Goal: Understand process/instructions: Learn how to perform a task or action

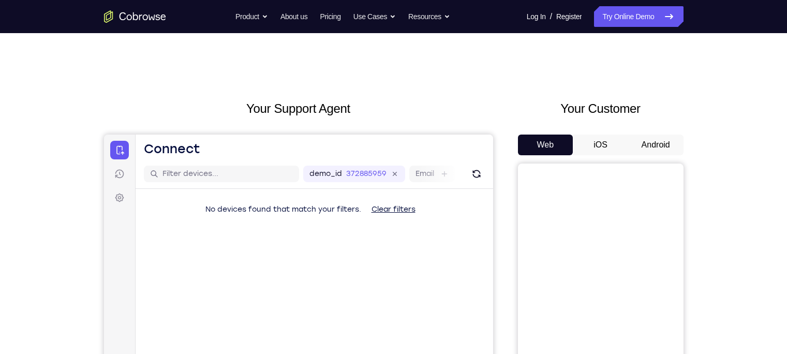
click at [662, 144] on button "Android" at bounding box center [655, 145] width 55 height 21
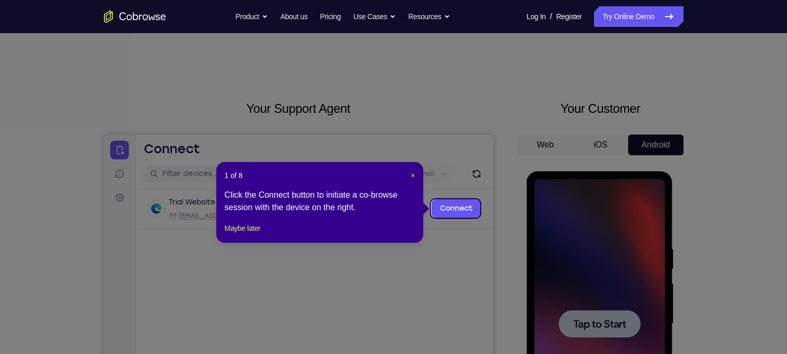
click at [416, 174] on div "1 of 8 × Click the Connect button to initiate a co-browse session with the devi…" at bounding box center [319, 202] width 207 height 81
click at [409, 181] on div "1 of 8 × Click the Connect button to initiate a co-browse session with the devi…" at bounding box center [319, 202] width 207 height 81
click at [411, 179] on span "×" at bounding box center [413, 175] width 4 height 8
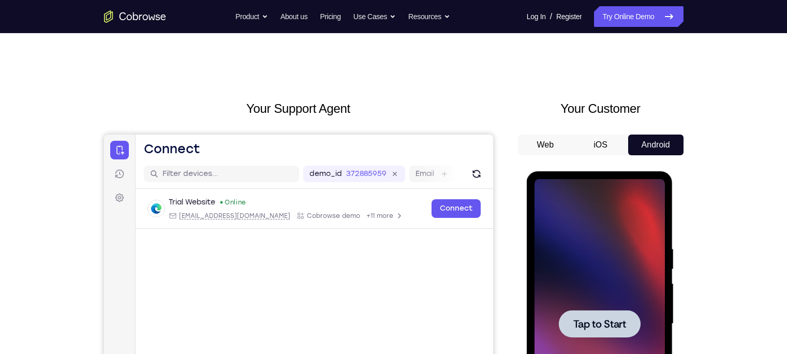
scroll to position [140, 0]
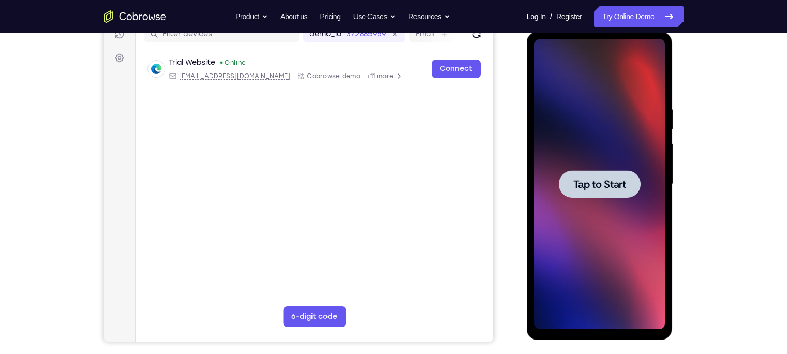
click at [588, 175] on div at bounding box center [600, 183] width 82 height 27
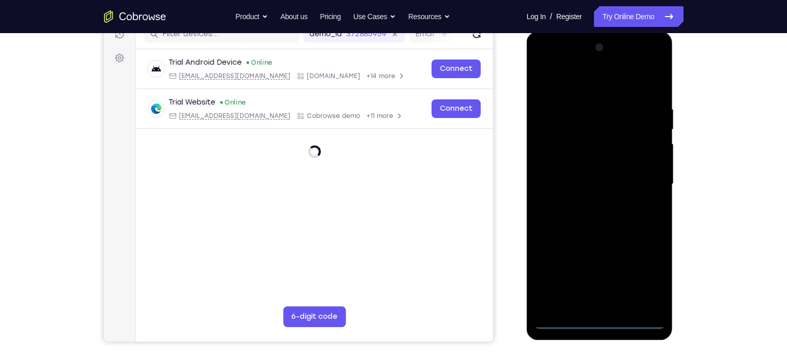
click at [602, 317] on div at bounding box center [600, 184] width 130 height 290
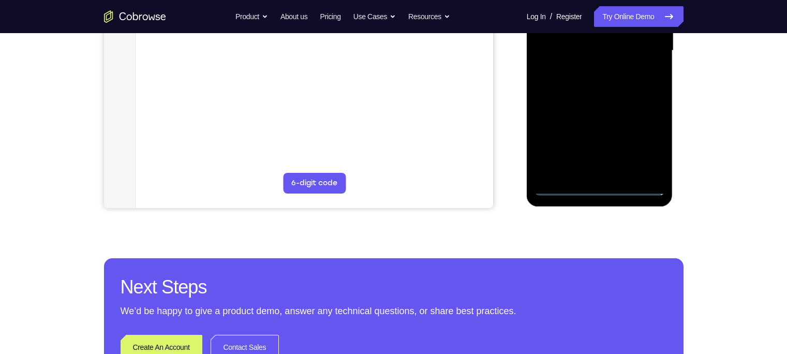
click at [600, 187] on div at bounding box center [600, 51] width 130 height 290
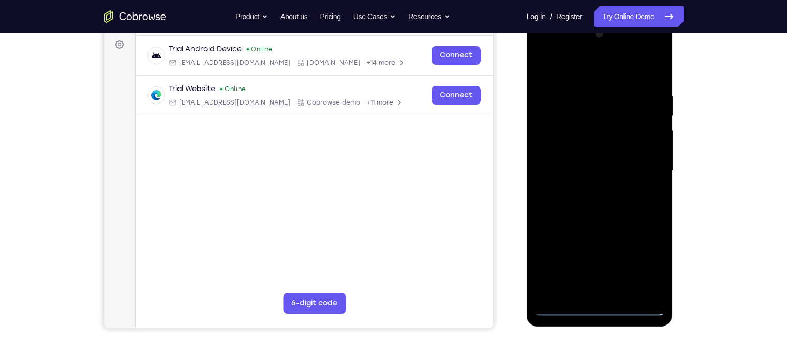
click at [638, 262] on div at bounding box center [600, 171] width 130 height 290
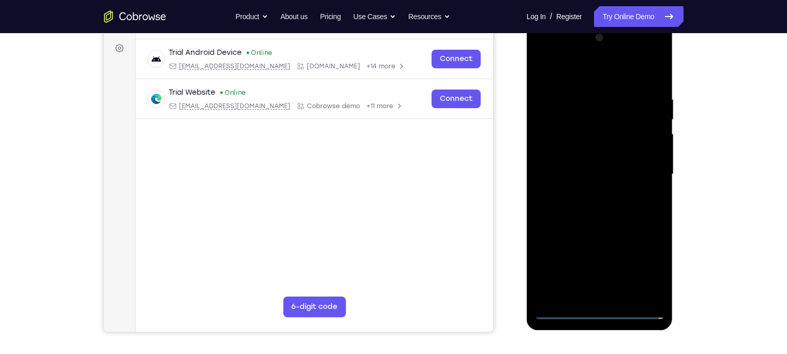
scroll to position [139, 0]
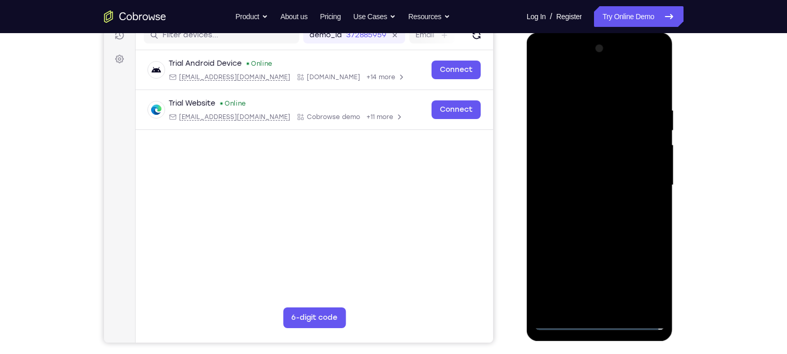
click at [562, 67] on div at bounding box center [600, 185] width 130 height 290
click at [645, 177] on div at bounding box center [600, 185] width 130 height 290
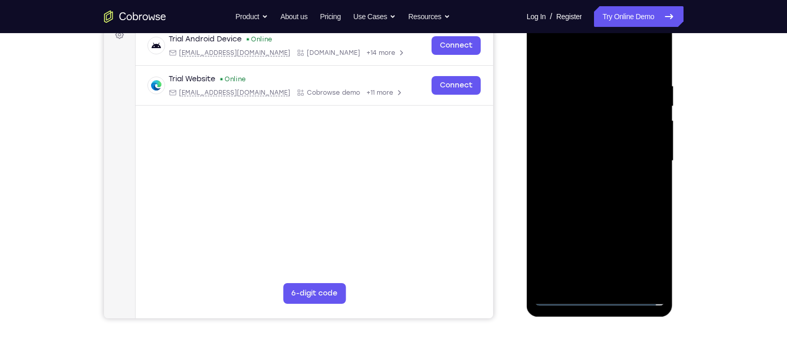
click at [590, 181] on div at bounding box center [600, 161] width 130 height 290
click at [568, 145] on div at bounding box center [600, 161] width 130 height 290
click at [553, 119] on div at bounding box center [600, 161] width 130 height 290
click at [560, 122] on div at bounding box center [600, 161] width 130 height 290
